Goal: Navigation & Orientation: Go to known website

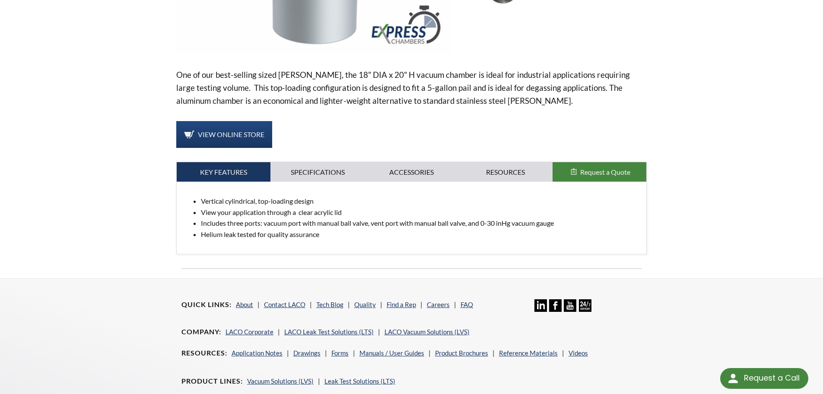
scroll to position [318, 0]
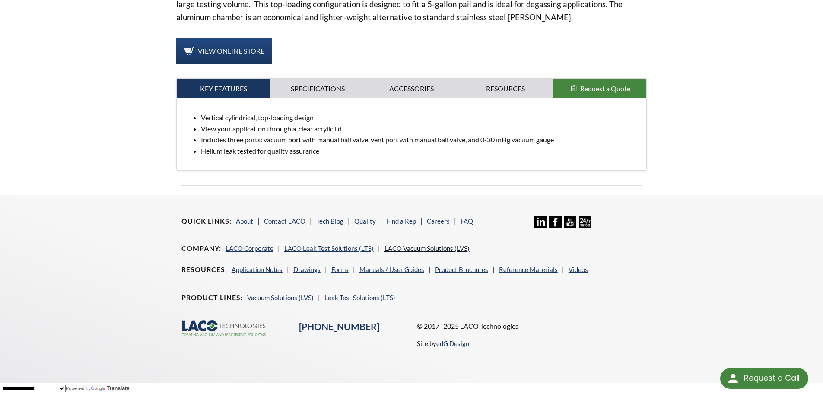
click at [407, 251] on link "LACO Vacuum Solutions (LVS)" at bounding box center [427, 248] width 85 height 8
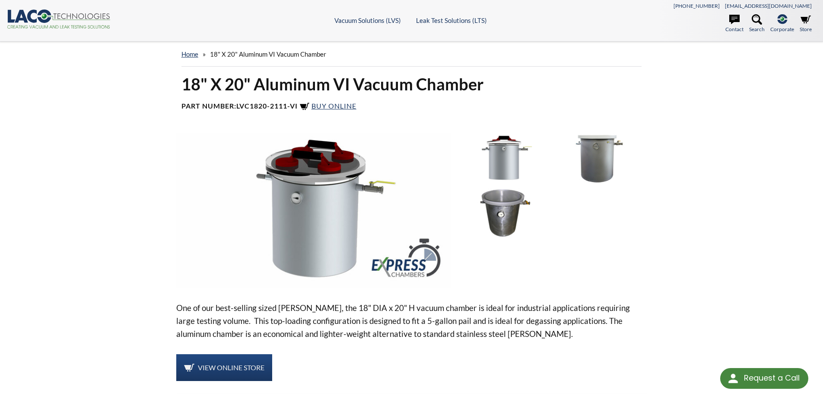
scroll to position [0, 0]
click at [191, 57] on link "home" at bounding box center [190, 55] width 17 height 8
